Goal: Task Accomplishment & Management: Complete application form

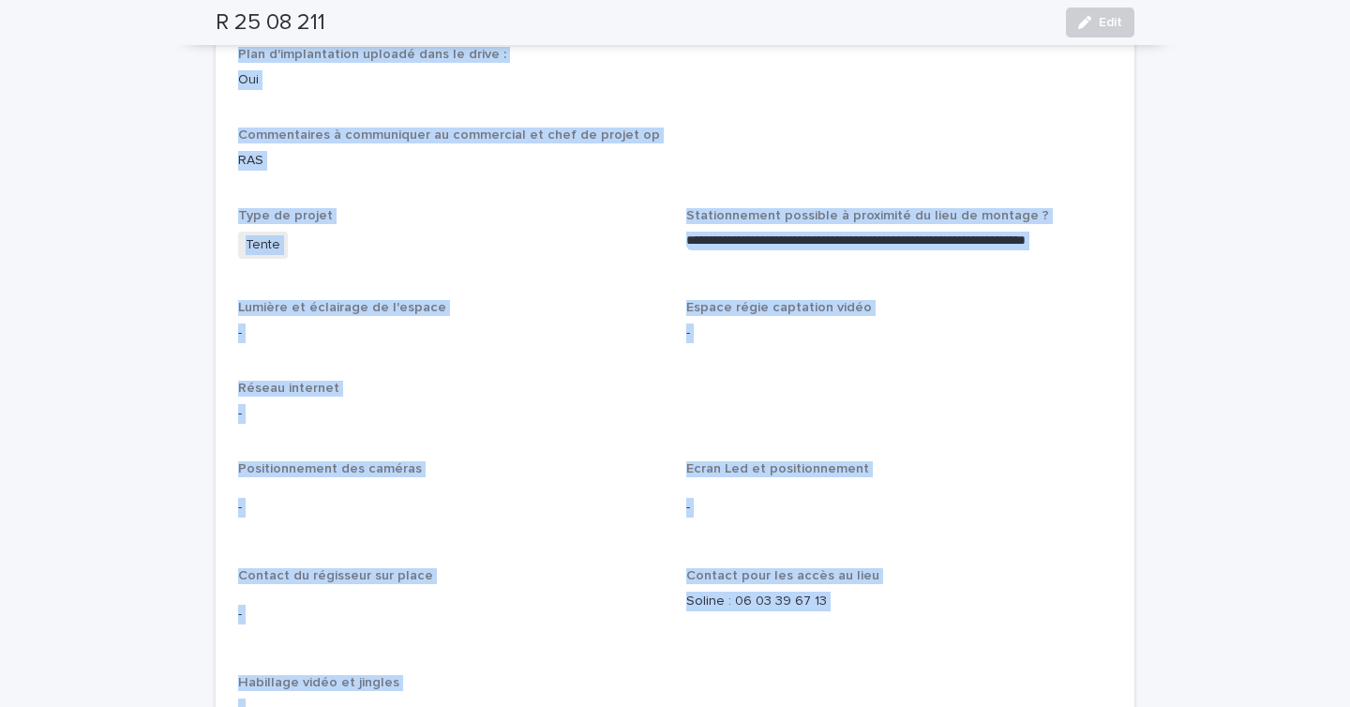
scroll to position [2389, 0]
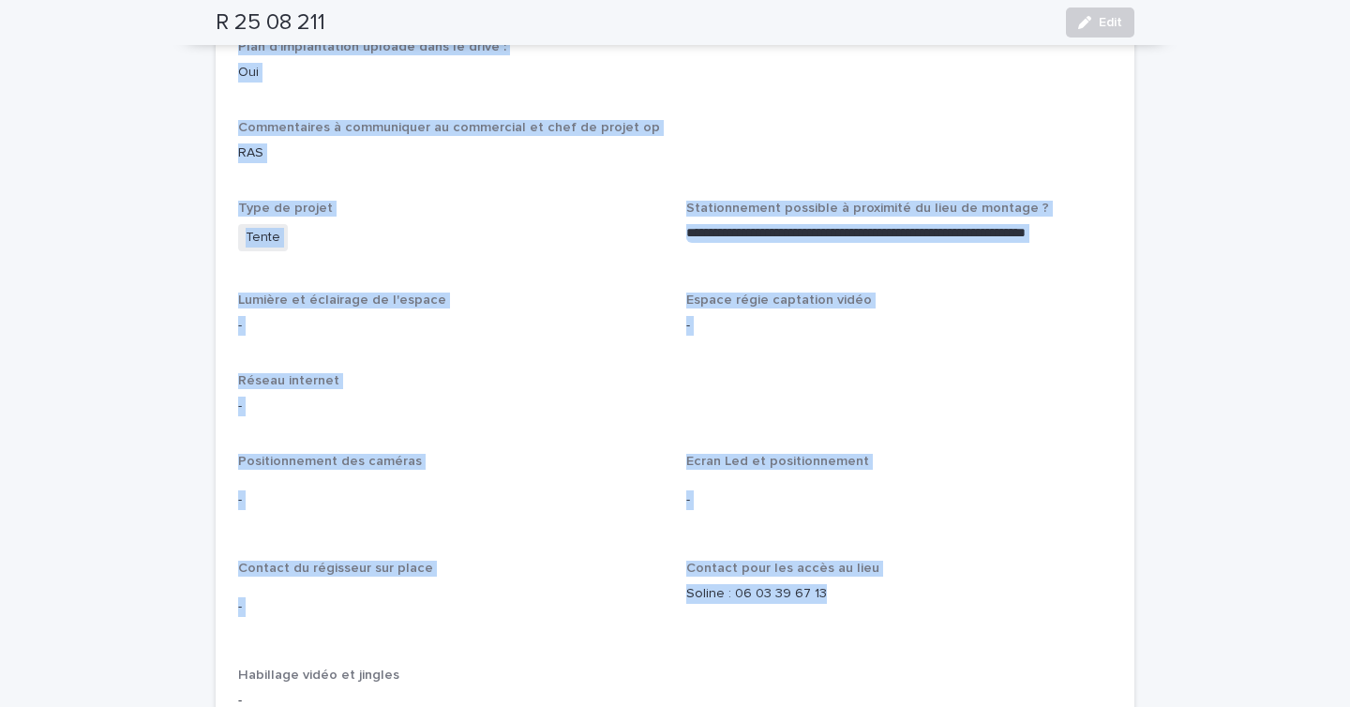
drag, startPoint x: 238, startPoint y: 257, endPoint x: 771, endPoint y: 576, distance: 620.7
copy div "Dimensions des accès principaux Accès uniquement en VL 25 m3 max ou en plateau …"
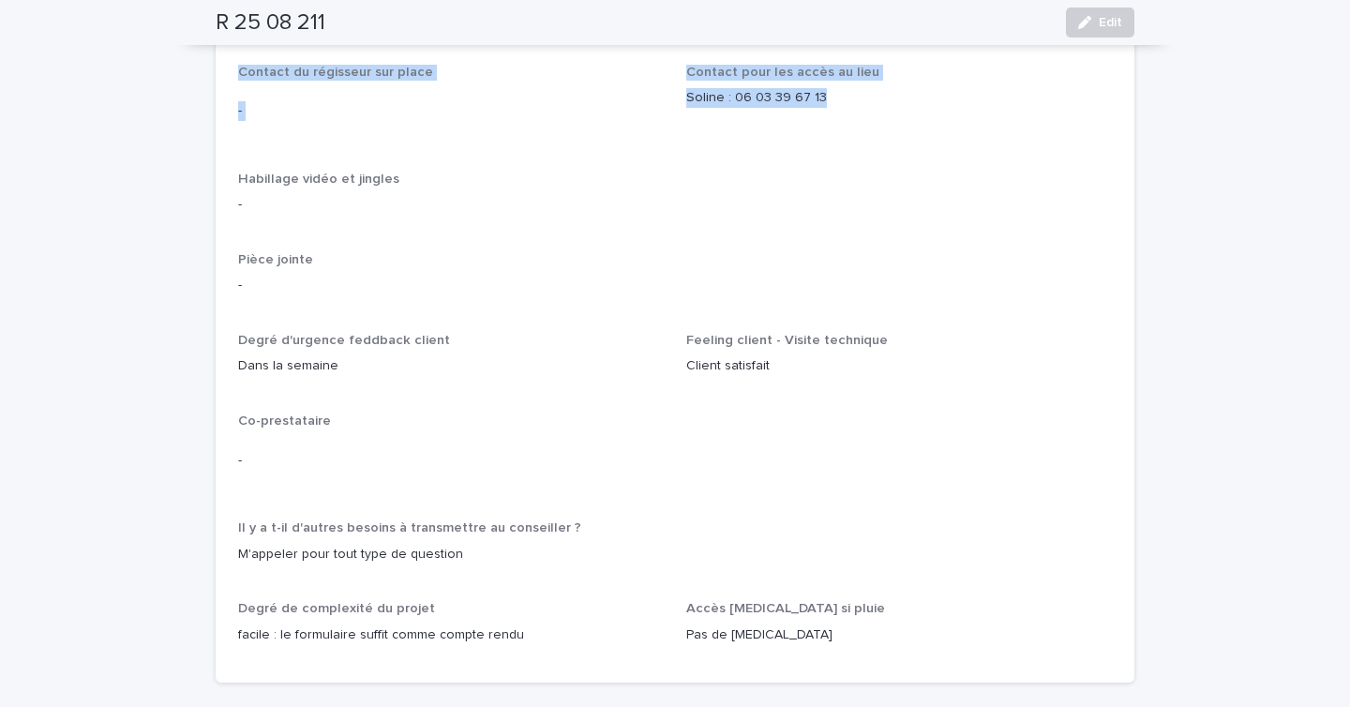
scroll to position [2896, 0]
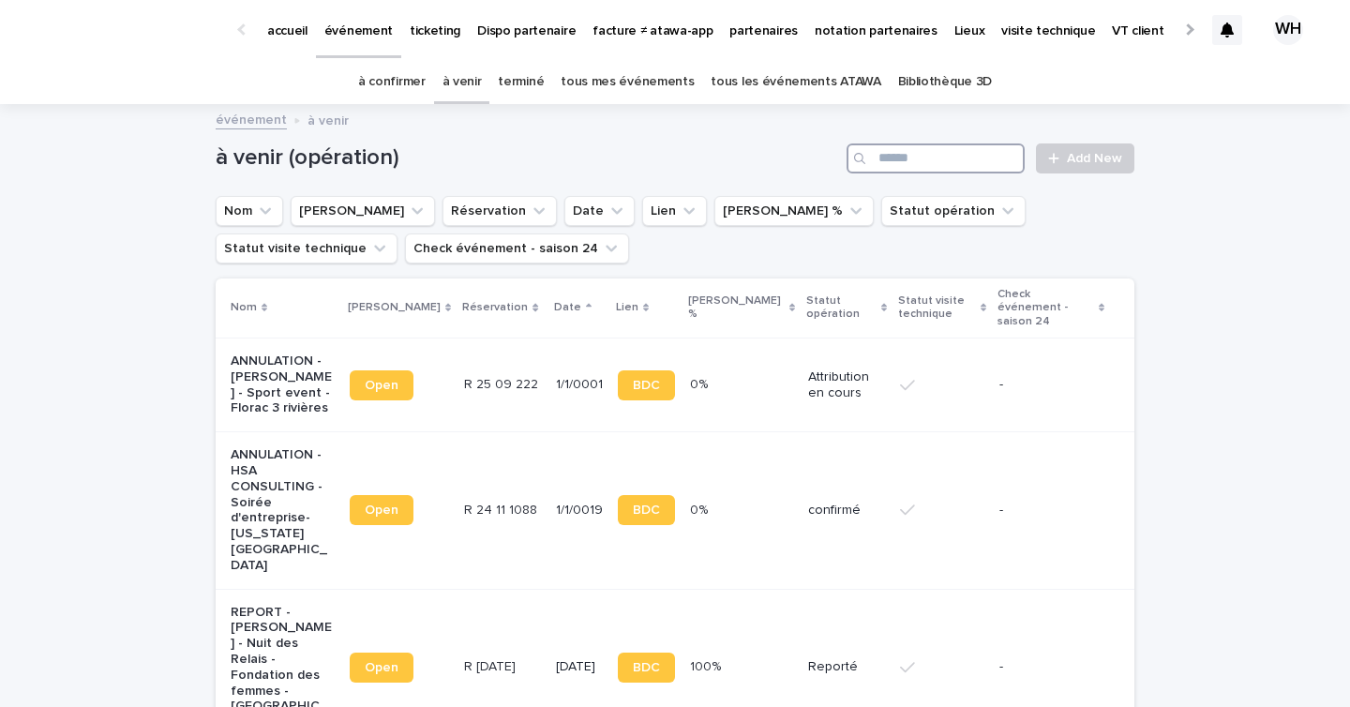
click at [951, 166] on input "Search" at bounding box center [936, 158] width 178 height 30
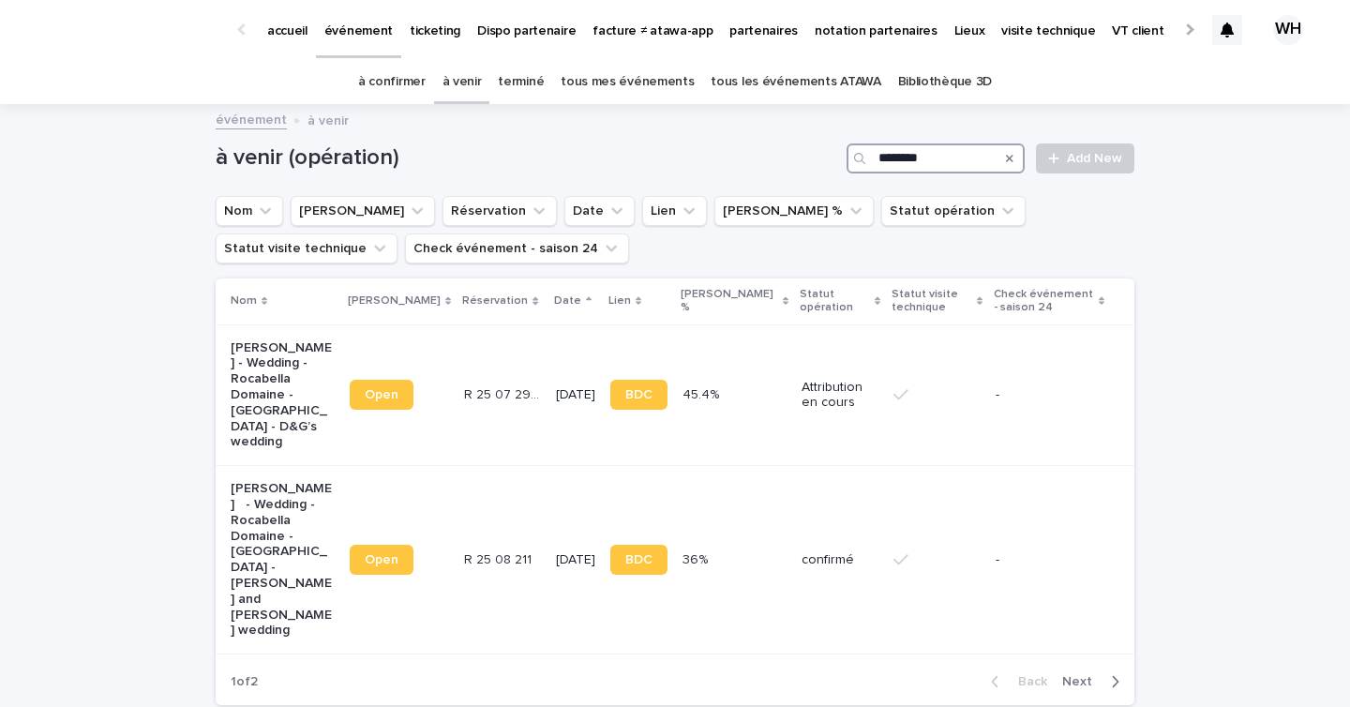
type input "*********"
click at [639, 340] on td "BDC" at bounding box center [639, 395] width 72 height 142
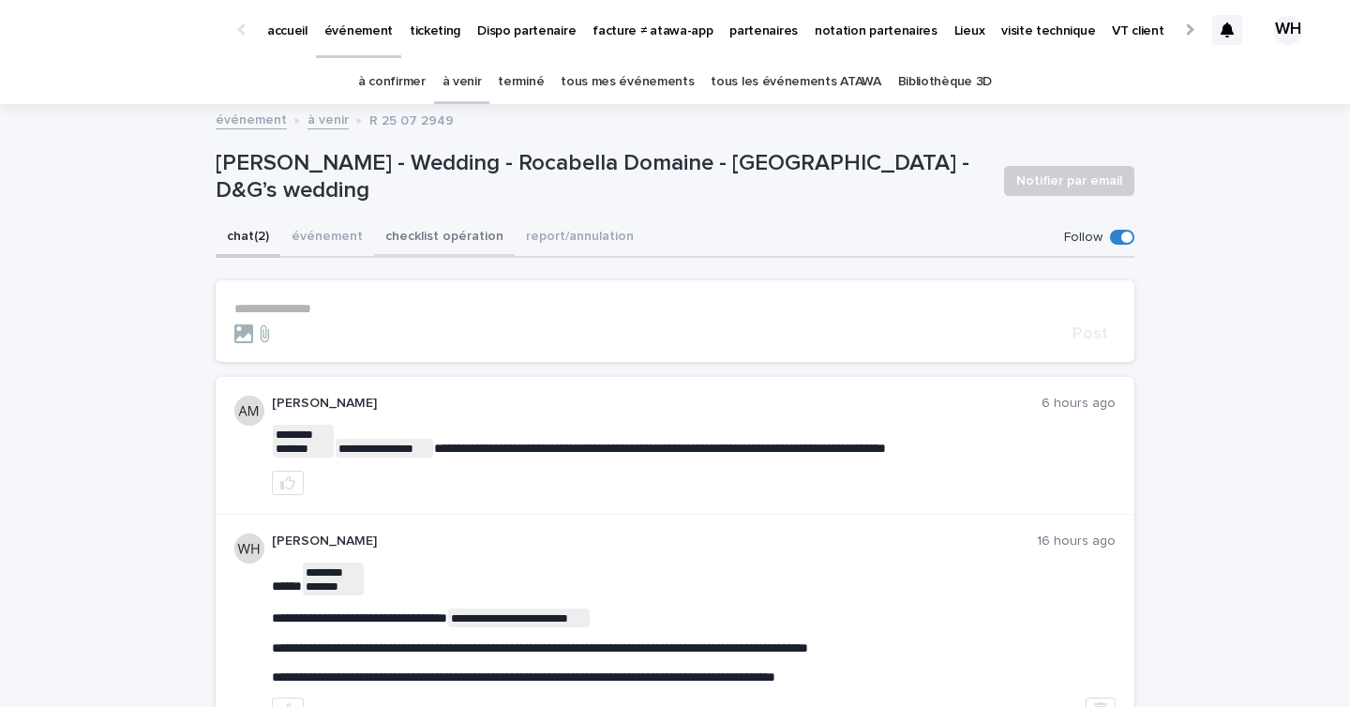
click at [459, 234] on button "checklist opération" at bounding box center [444, 237] width 141 height 39
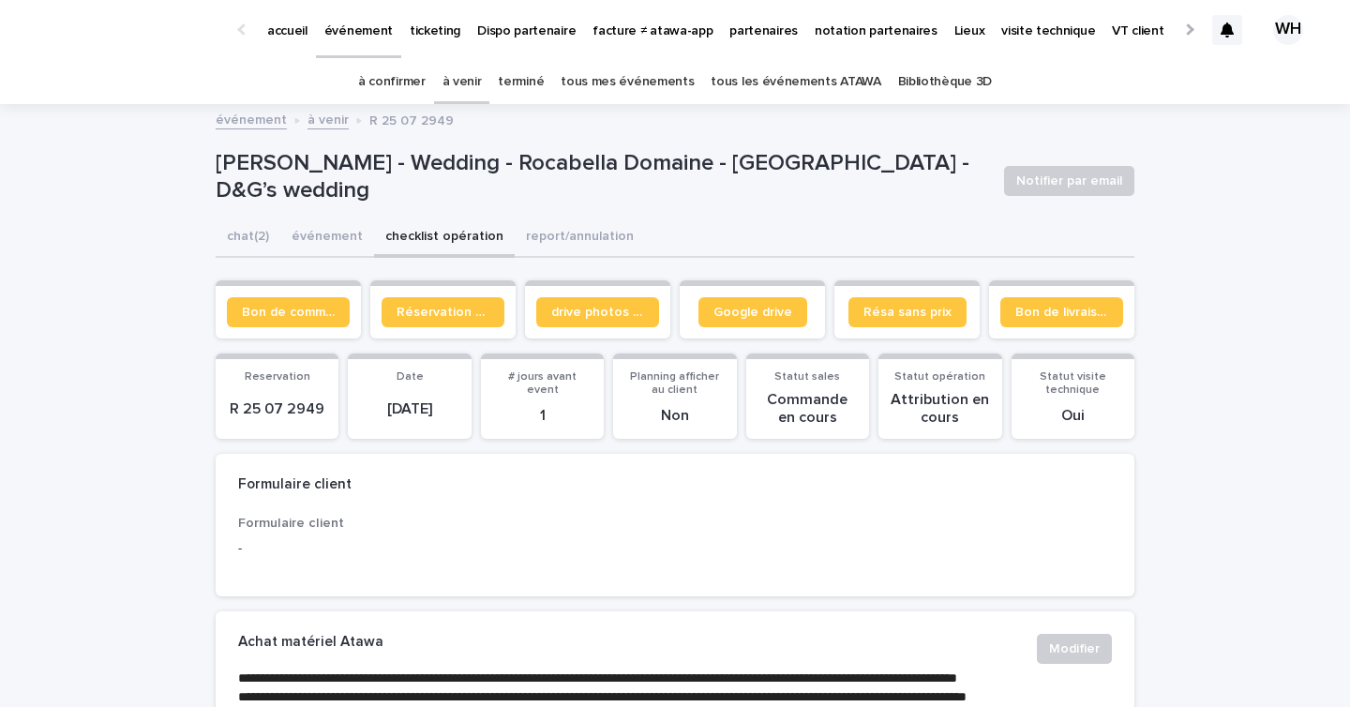
click at [468, 83] on link "à venir" at bounding box center [462, 82] width 39 height 44
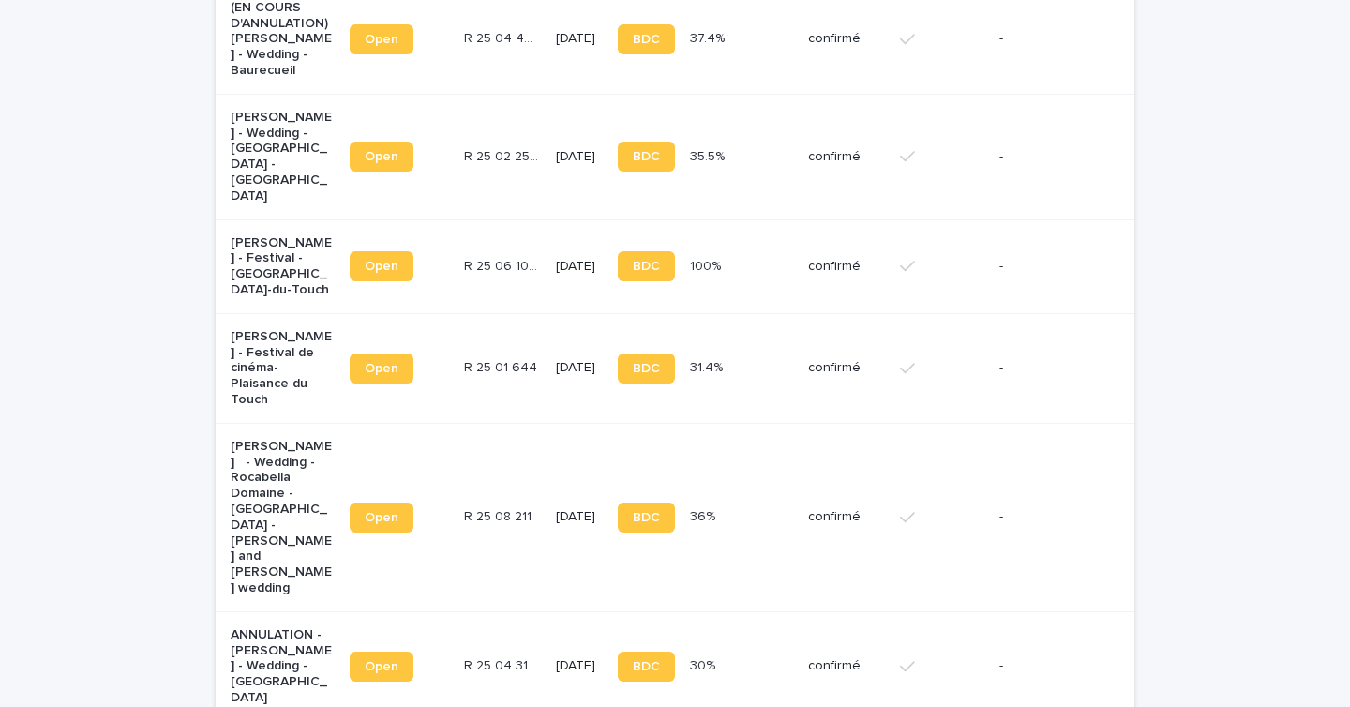
scroll to position [2458, 0]
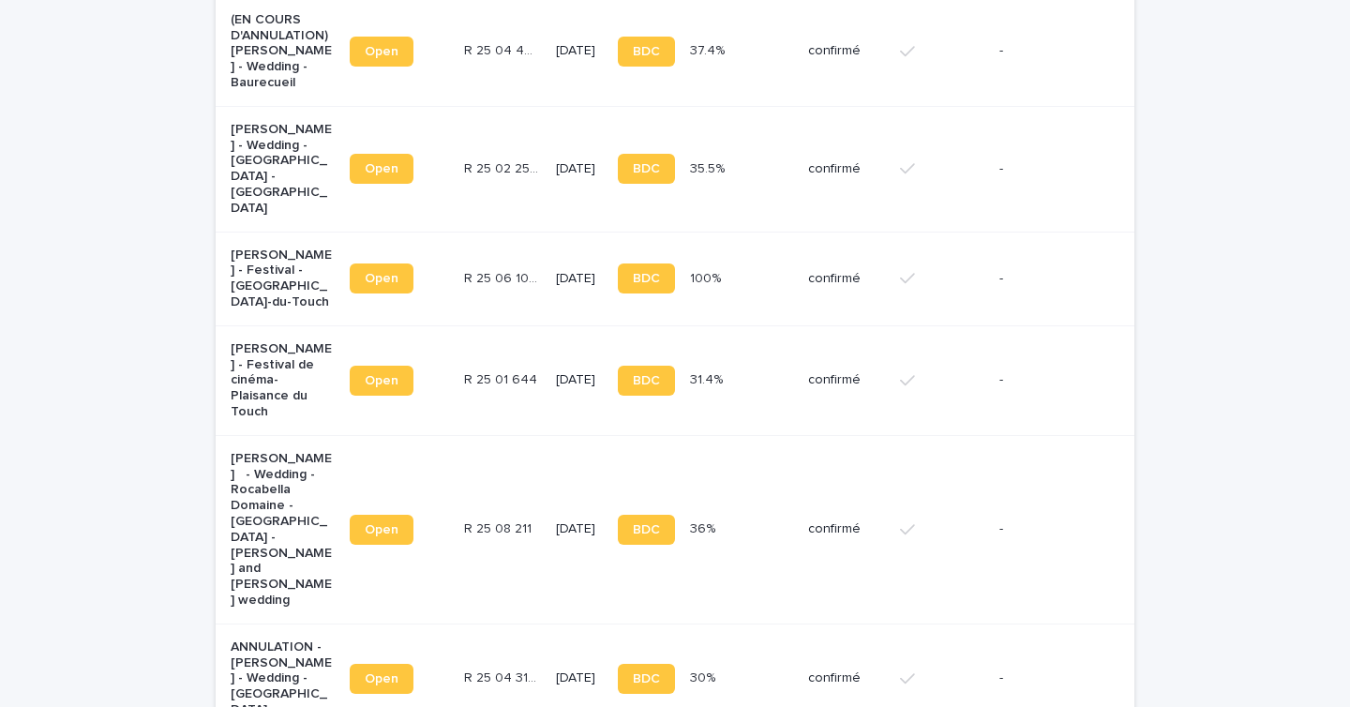
click at [478, 435] on td "R 25 08 211 R 25 08 211" at bounding box center [503, 529] width 92 height 188
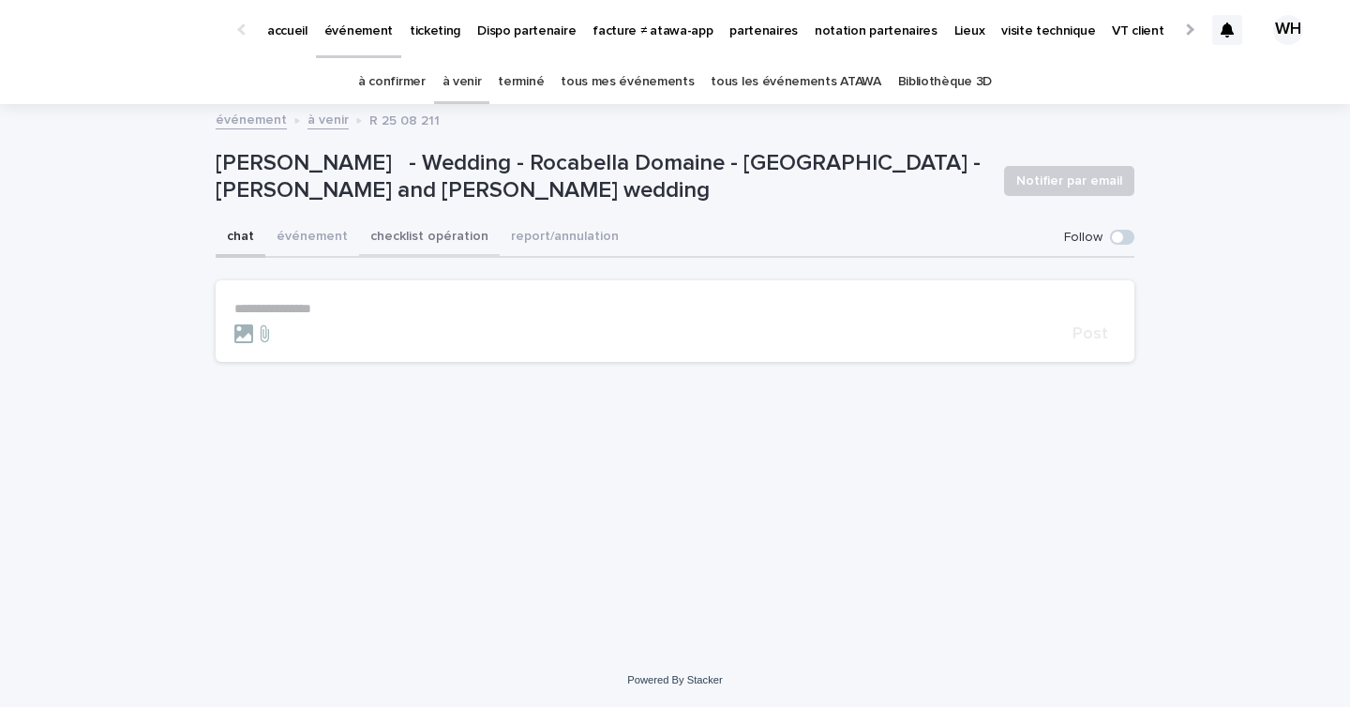
click at [407, 237] on button "checklist opération" at bounding box center [429, 237] width 141 height 39
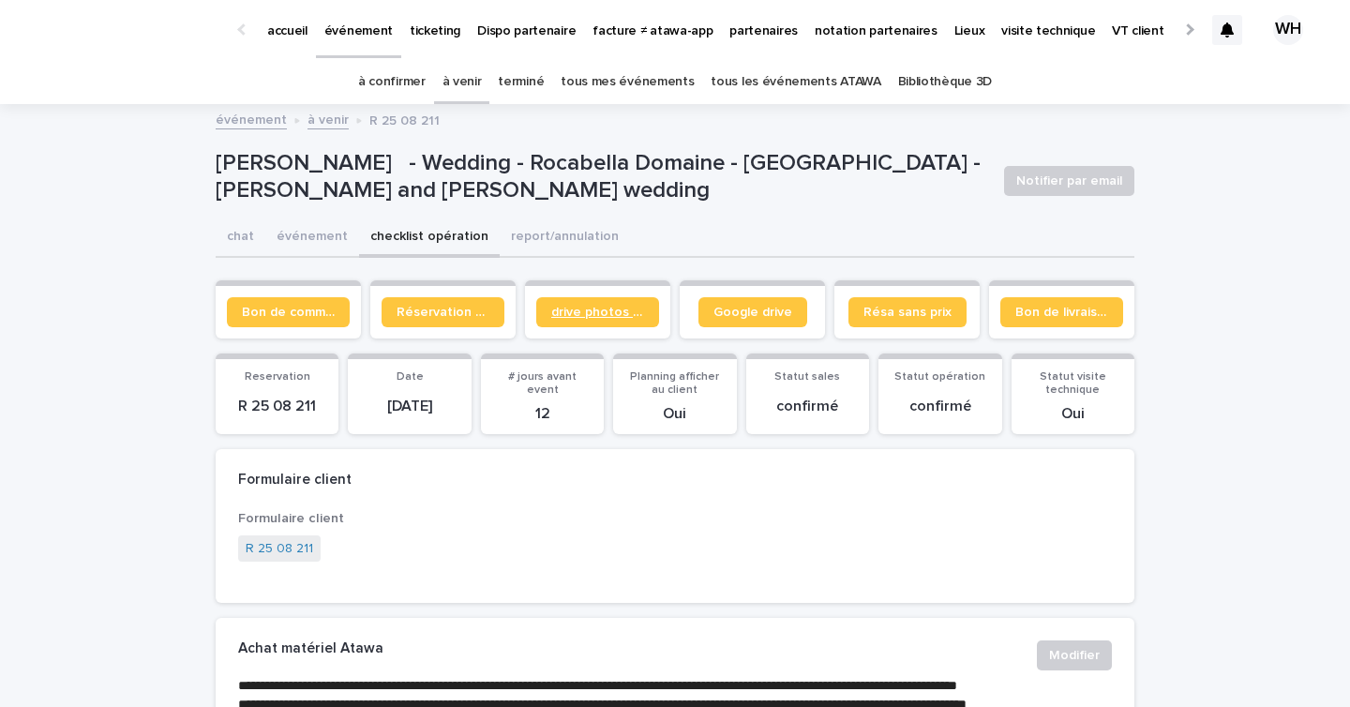
click at [557, 315] on span "drive photos coordinateur" at bounding box center [597, 312] width 93 height 13
click at [429, 220] on button "checklist opération" at bounding box center [429, 237] width 141 height 39
click at [334, 26] on p "événement" at bounding box center [358, 19] width 68 height 39
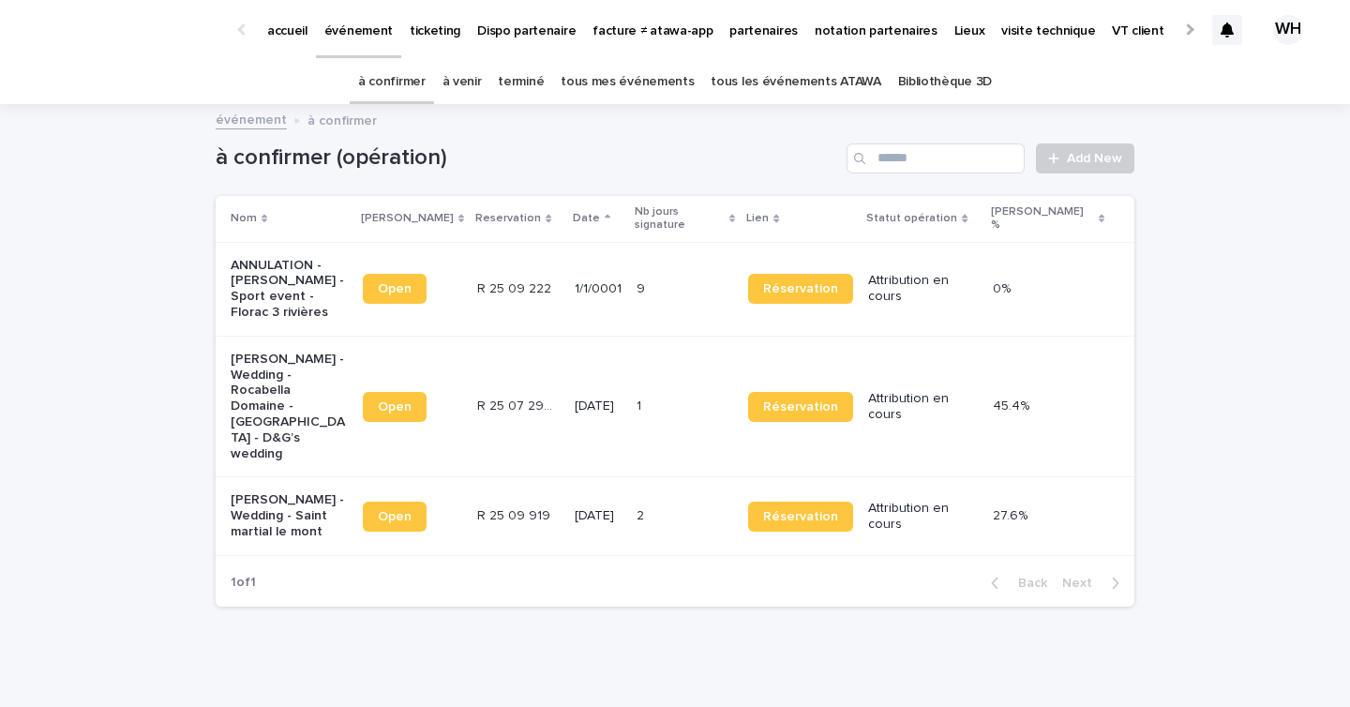
click at [362, 38] on p "événement" at bounding box center [358, 19] width 68 height 39
click at [575, 504] on div "[DATE]" at bounding box center [598, 514] width 47 height 20
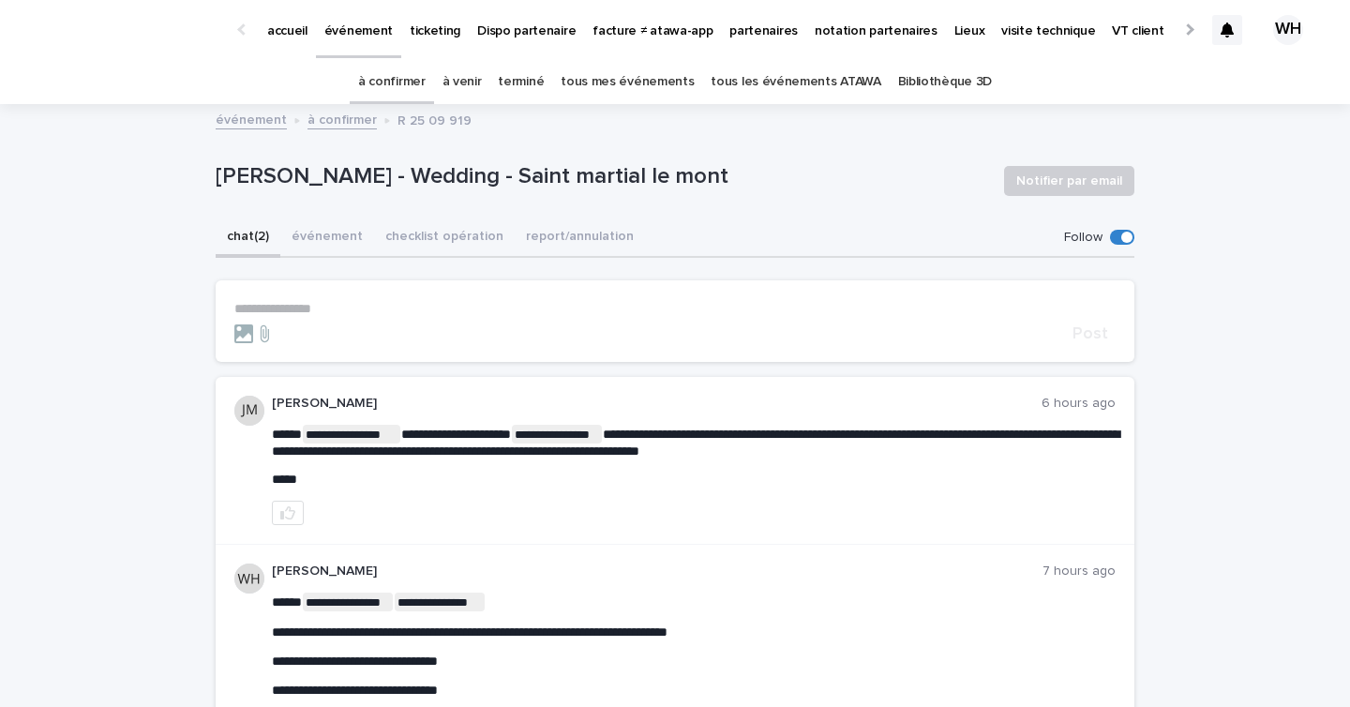
click at [386, 307] on p "**********" at bounding box center [674, 309] width 881 height 16
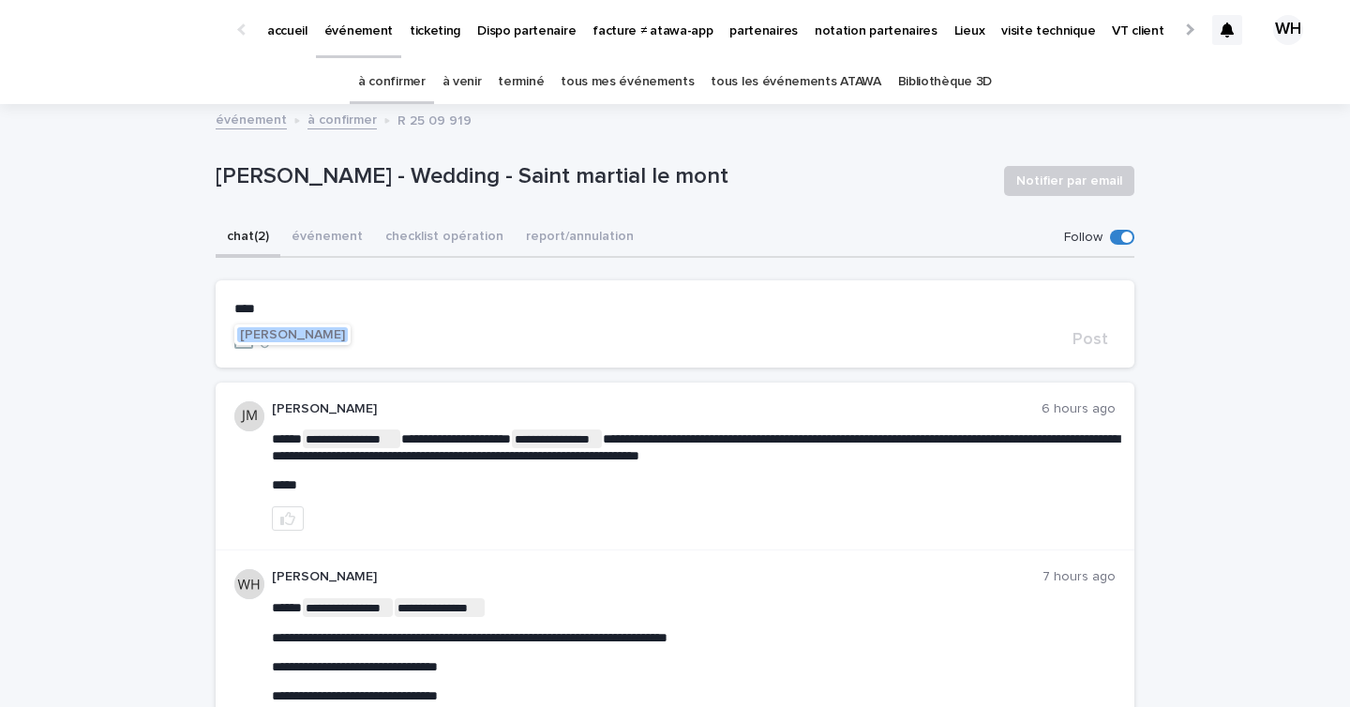
click at [305, 330] on span "Céline Dislaire" at bounding box center [292, 334] width 105 height 13
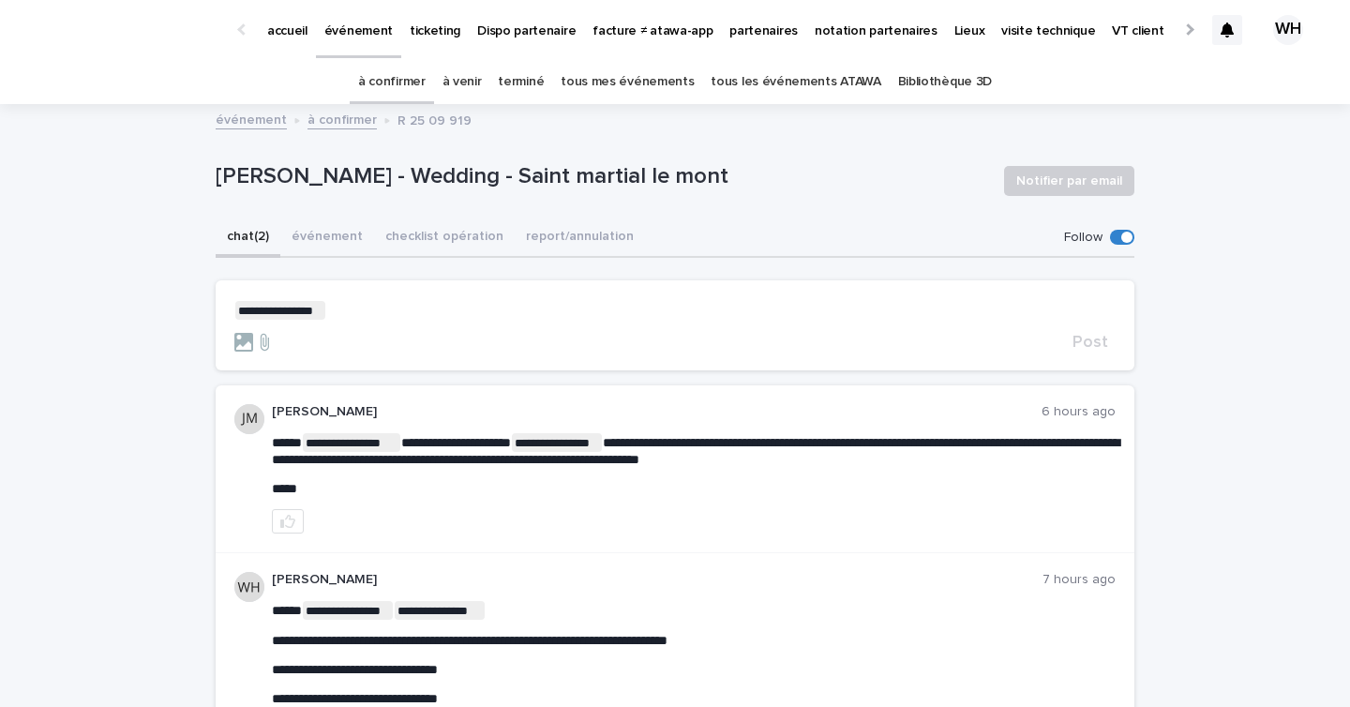
click at [346, 315] on p "**********" at bounding box center [674, 310] width 881 height 19
click at [1095, 337] on span "Post" at bounding box center [1091, 342] width 36 height 17
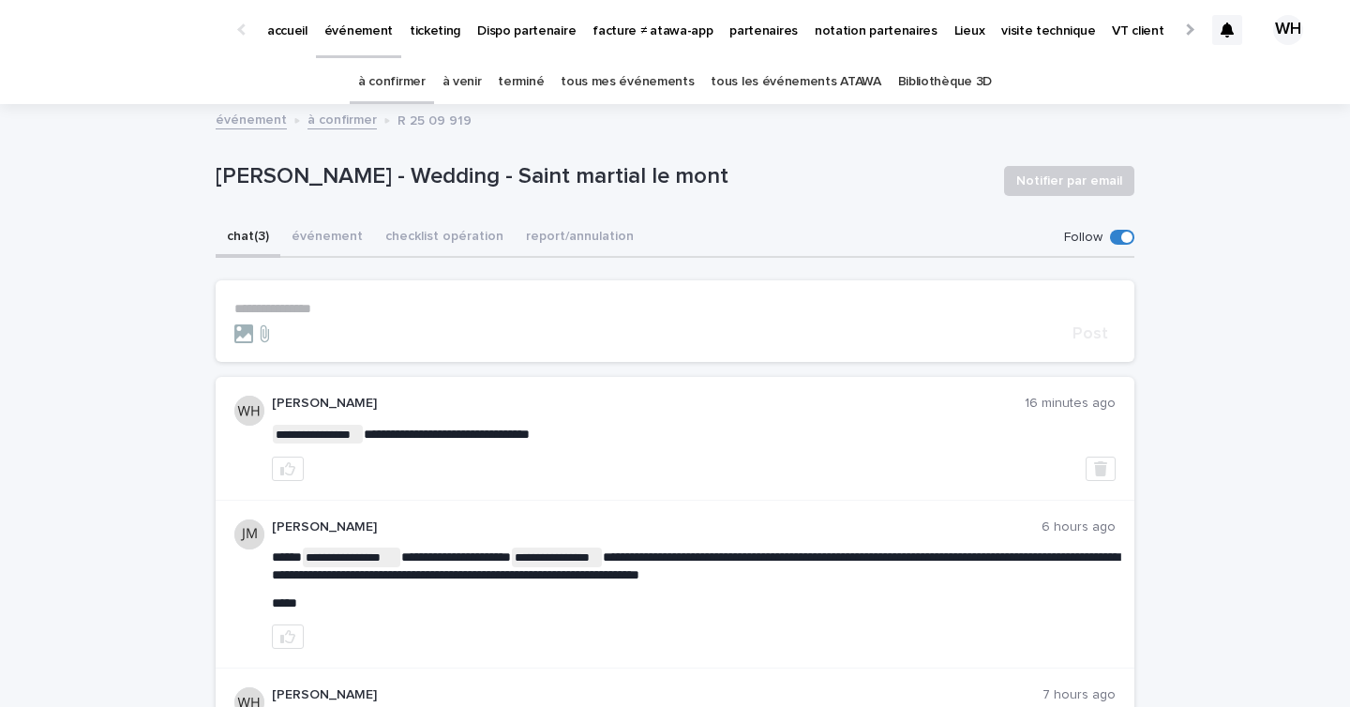
click at [338, 40] on link "événement" at bounding box center [358, 27] width 85 height 55
